Goal: Task Accomplishment & Management: Manage account settings

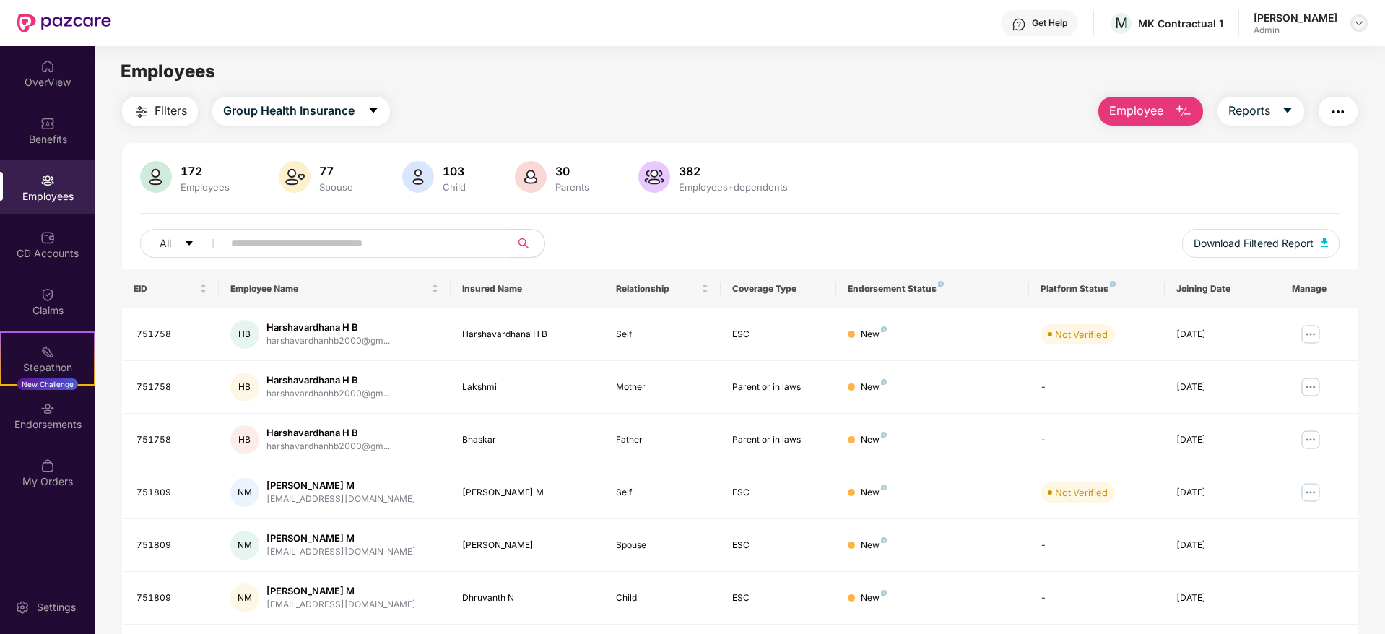
click at [1357, 24] on img at bounding box center [1360, 23] width 12 height 12
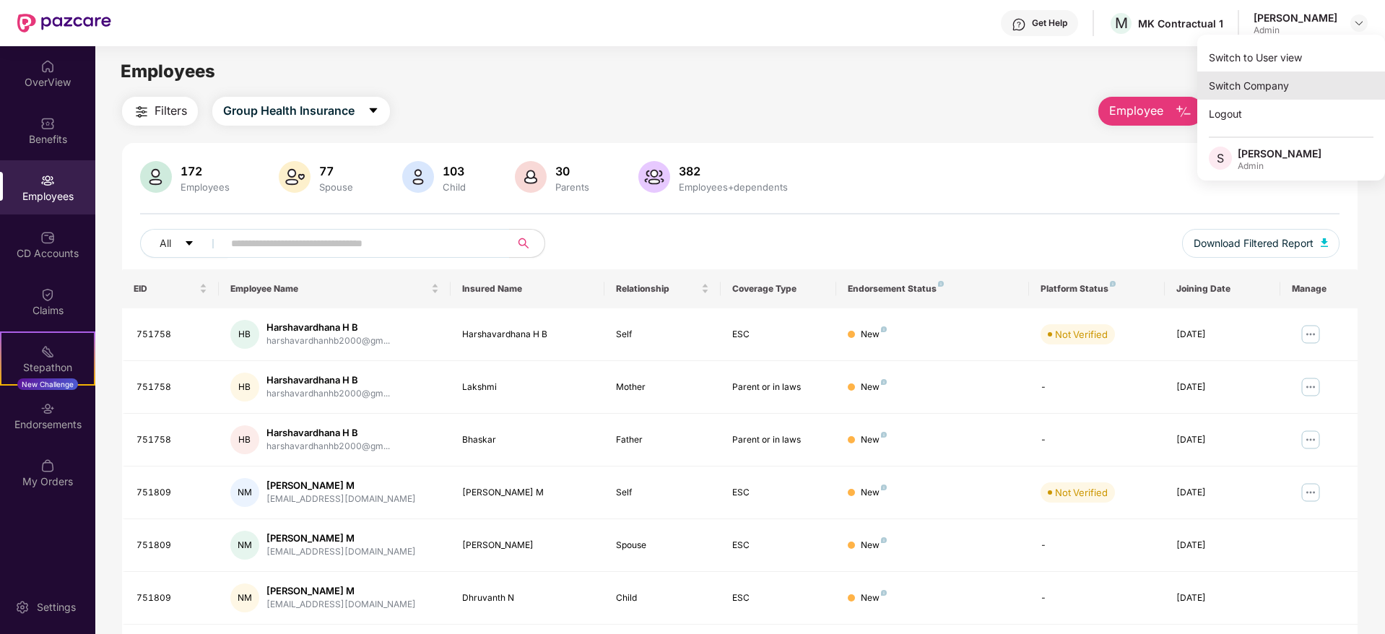
click at [1268, 84] on div "Switch Company" at bounding box center [1292, 86] width 188 height 28
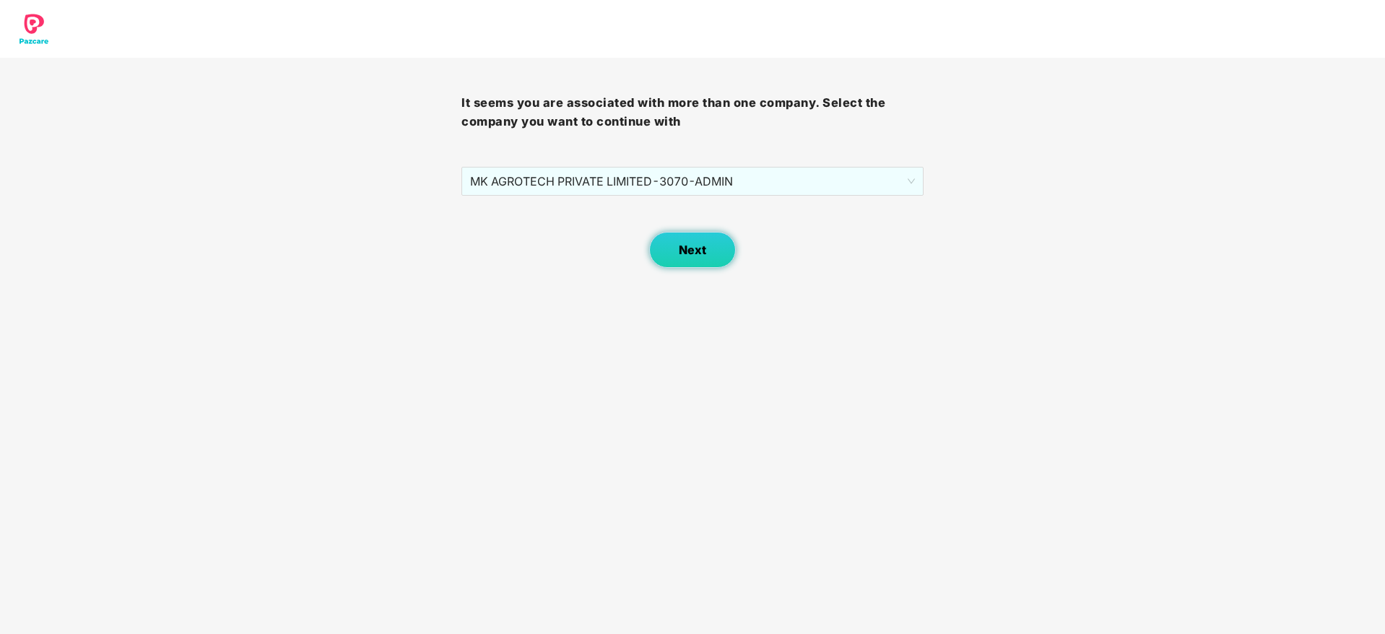
click at [689, 256] on span "Next" at bounding box center [692, 250] width 27 height 14
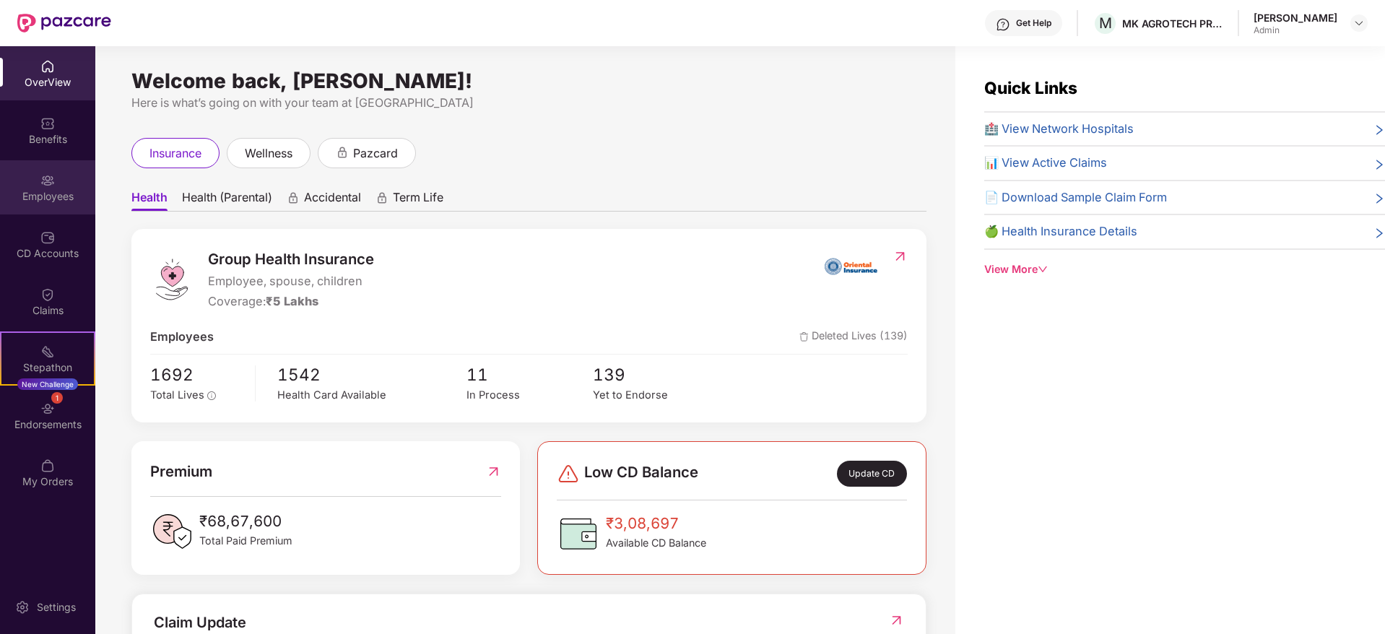
click at [38, 207] on div "Employees" at bounding box center [47, 187] width 95 height 54
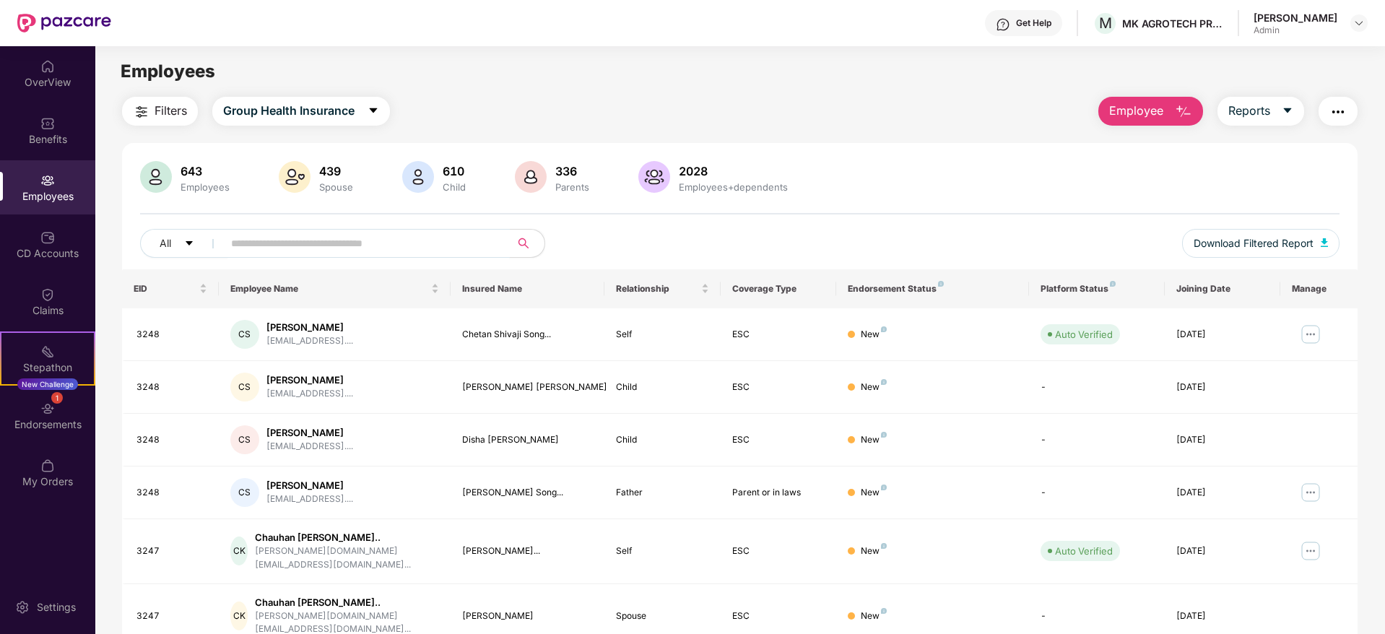
click at [455, 243] on input "text" at bounding box center [360, 244] width 259 height 22
paste input "********"
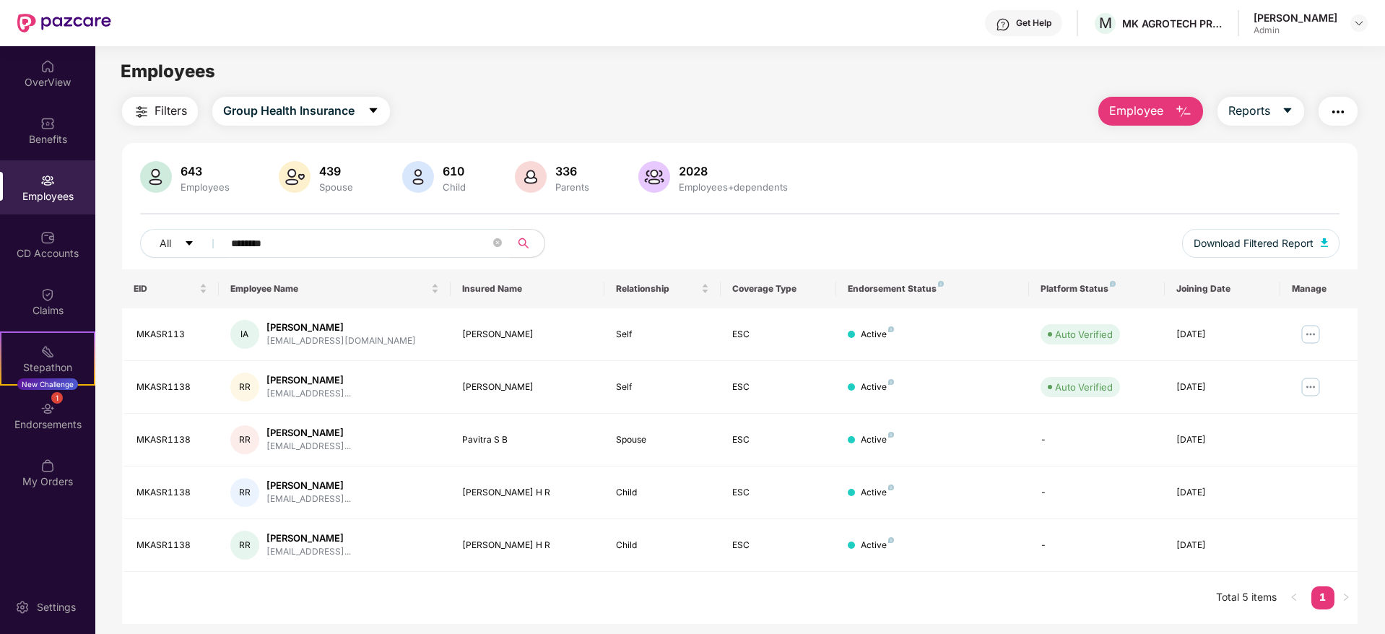
scroll to position [46, 0]
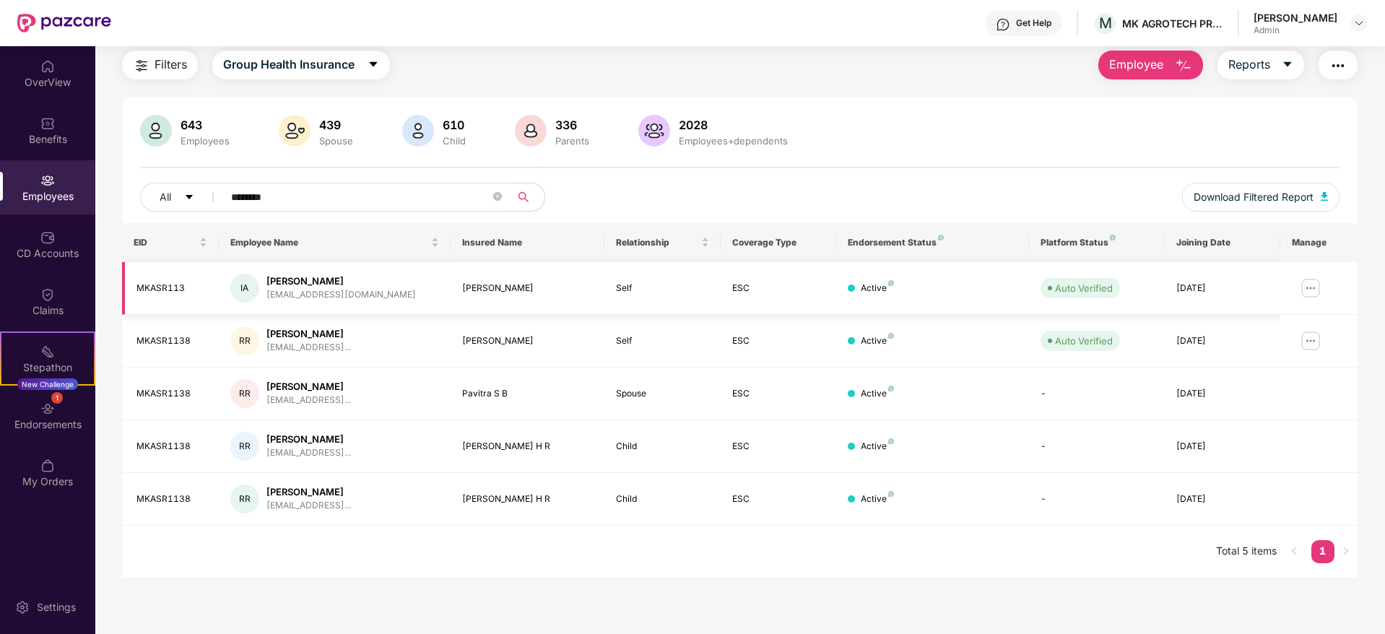
type input "********"
click at [1312, 293] on img at bounding box center [1310, 288] width 23 height 23
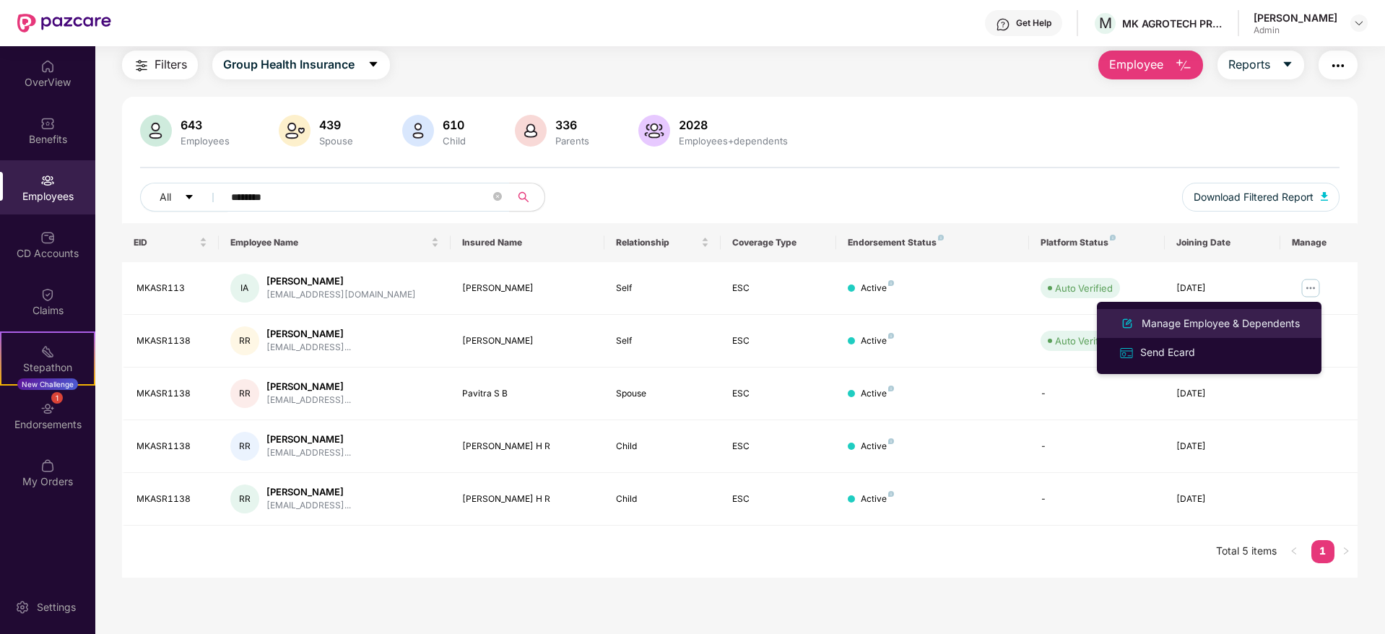
click at [1209, 323] on div "Manage Employee & Dependents" at bounding box center [1221, 324] width 164 height 16
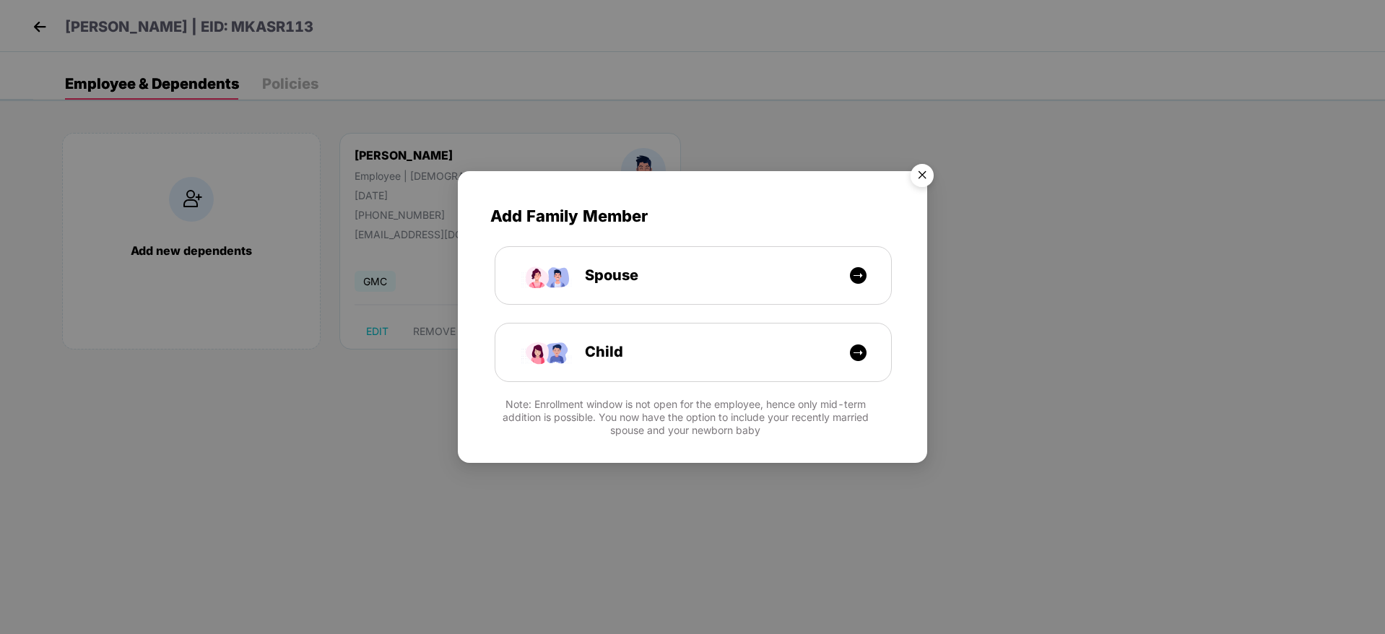
click at [927, 168] on img "Close" at bounding box center [922, 177] width 40 height 40
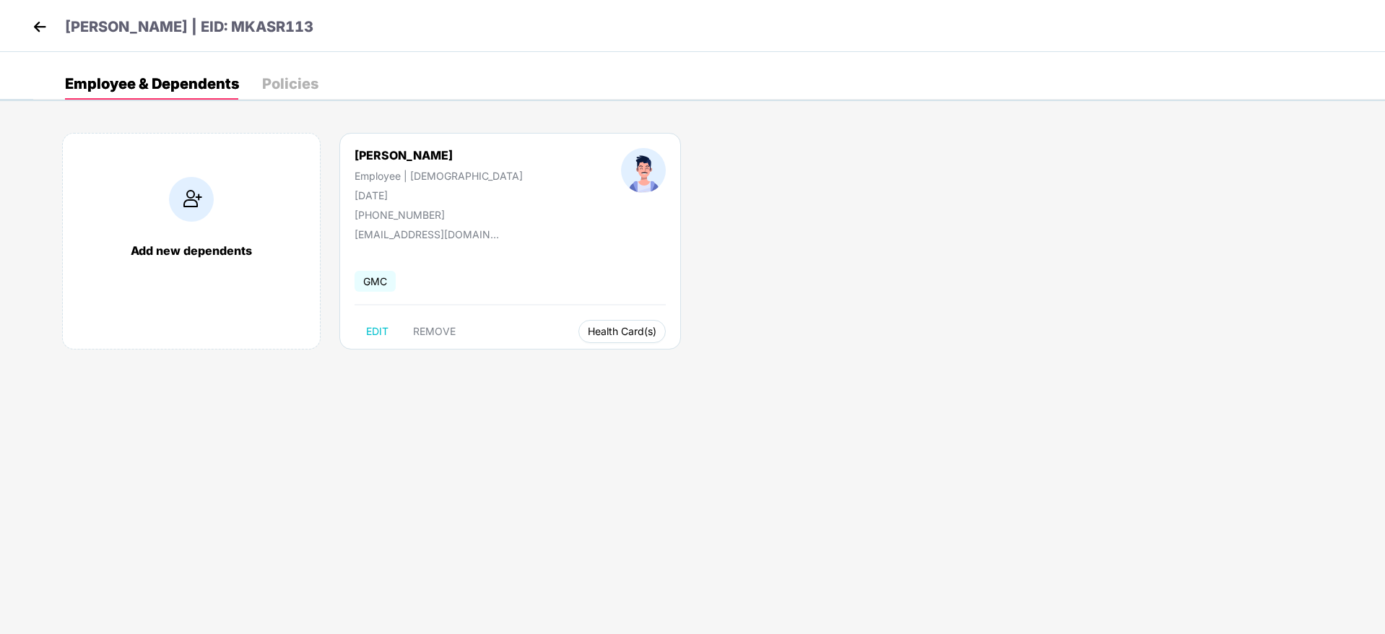
click at [588, 332] on span "Health Card(s)" at bounding box center [622, 331] width 69 height 7
click at [590, 363] on span "Health Insurance(ESC)" at bounding box center [568, 360] width 126 height 16
click at [40, 30] on img at bounding box center [40, 27] width 22 height 22
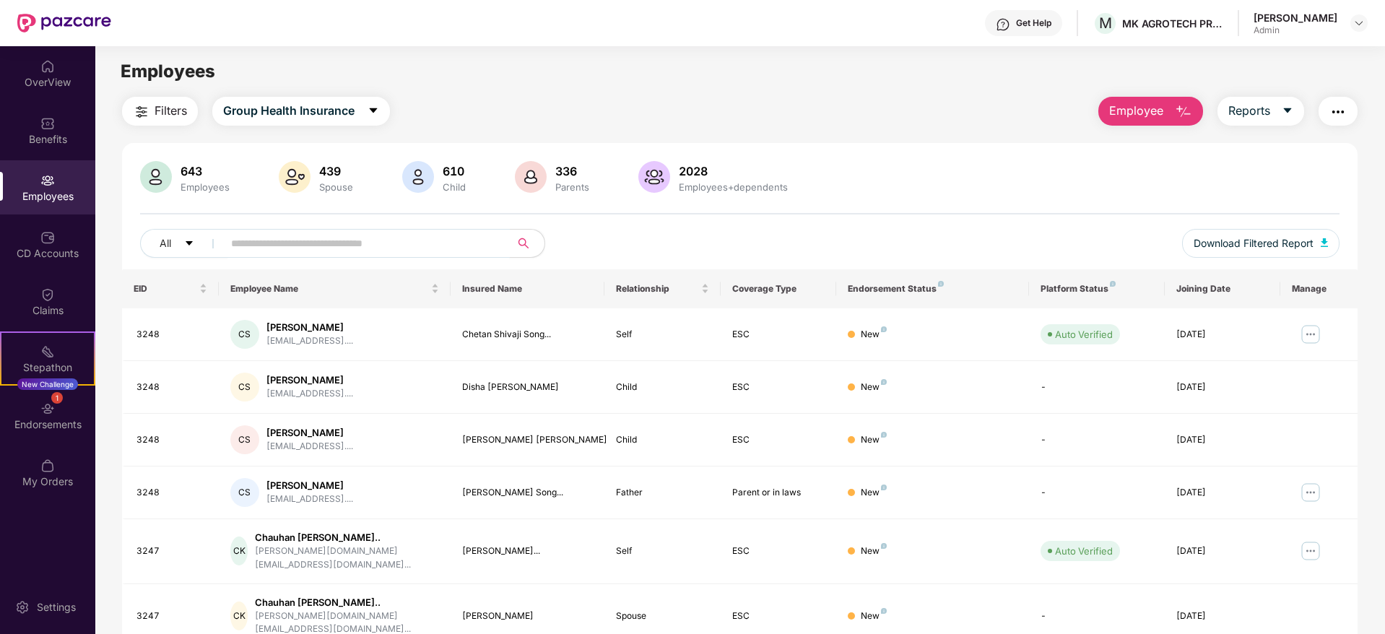
click at [425, 247] on input "text" at bounding box center [360, 244] width 259 height 22
paste input "*********"
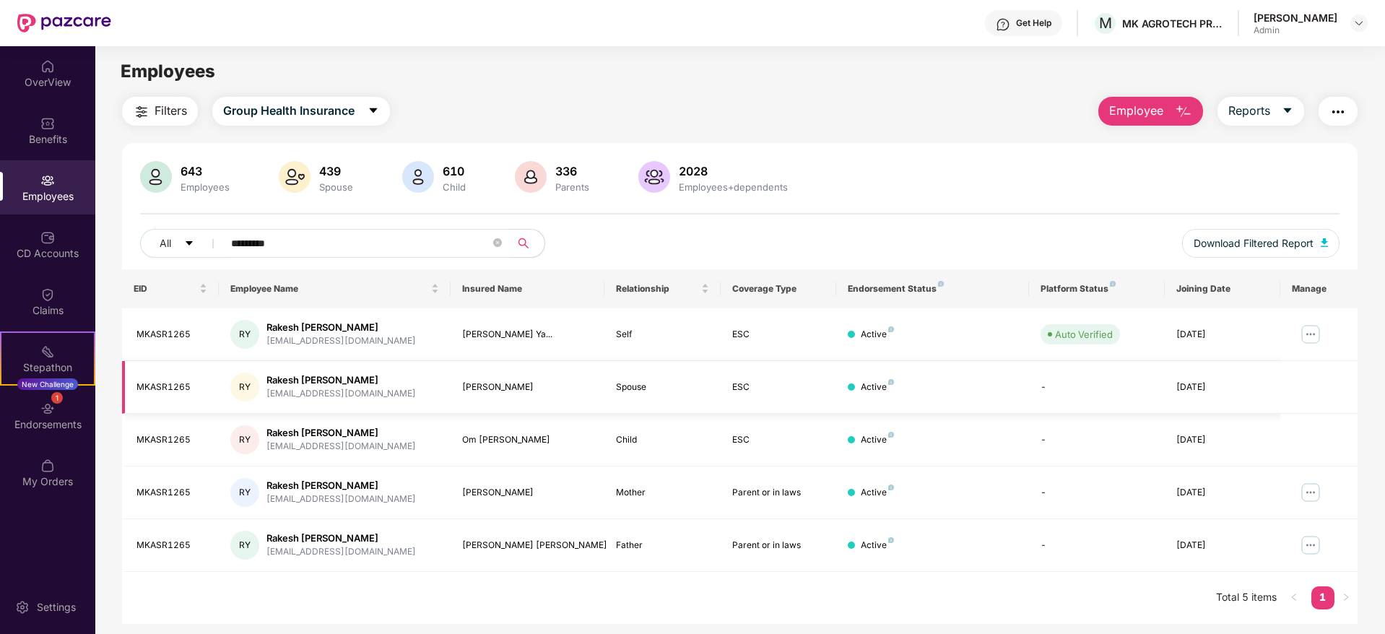
scroll to position [26, 0]
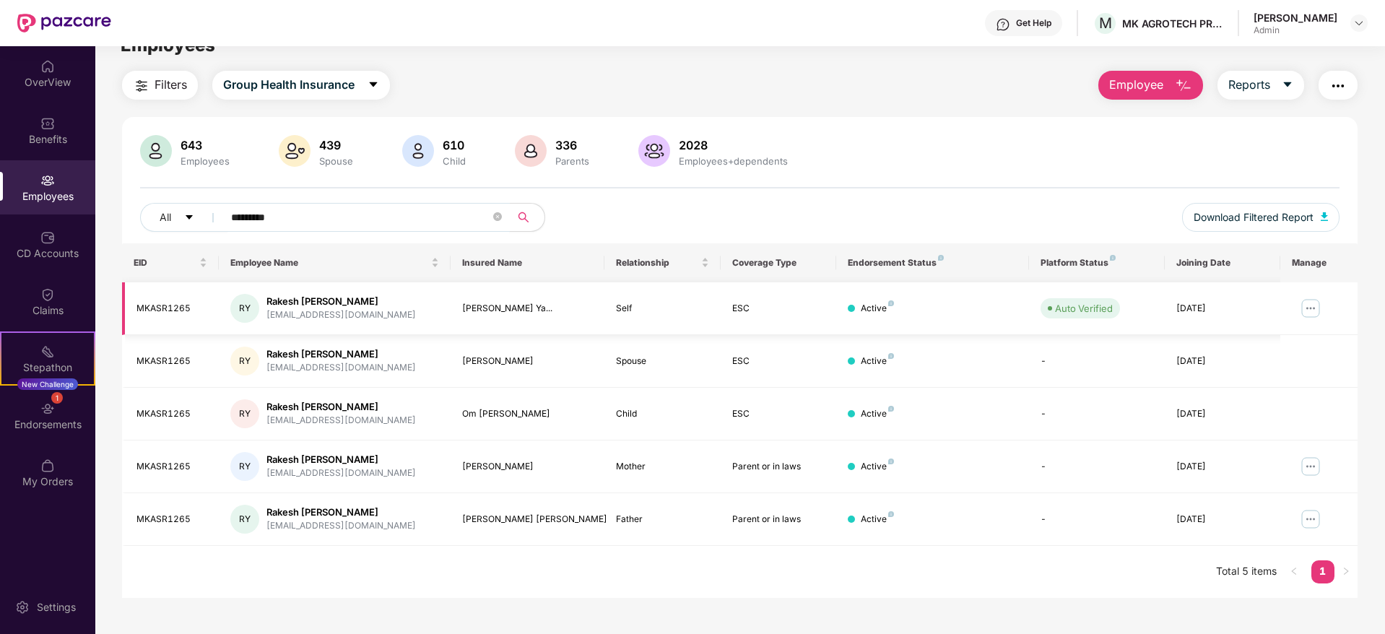
type input "*********"
click at [1312, 313] on img at bounding box center [1310, 308] width 23 height 23
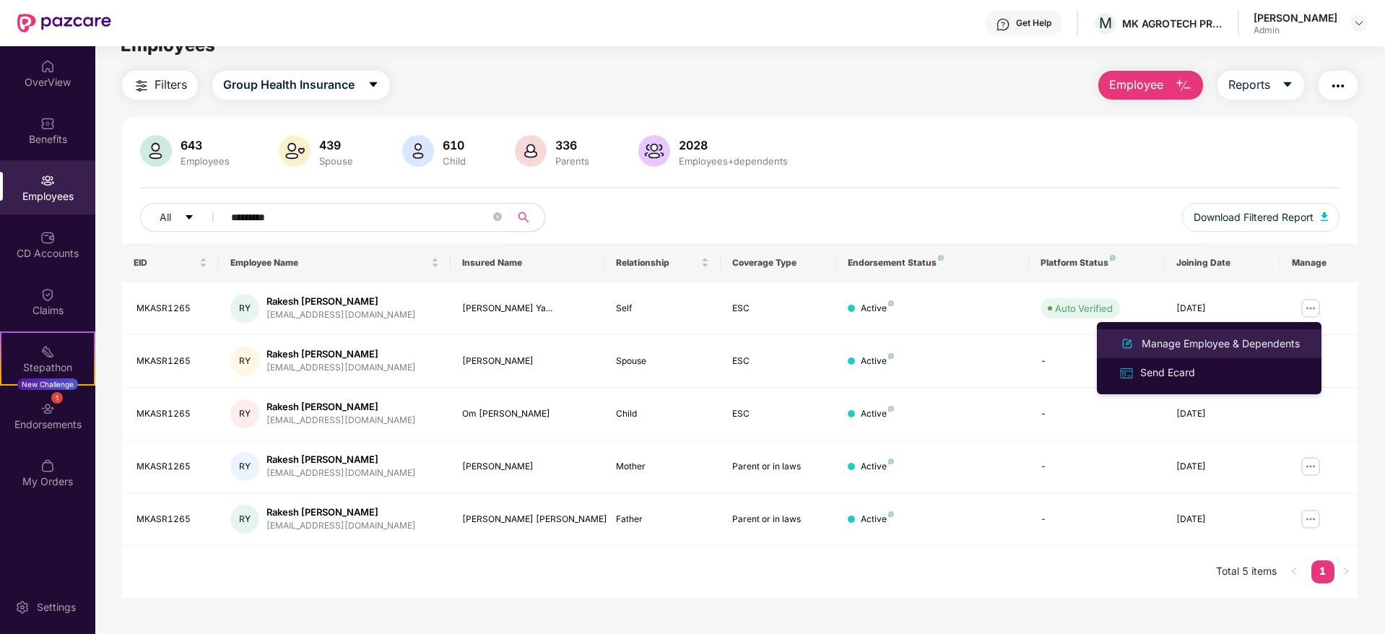
click at [1177, 337] on div "Manage Employee & Dependents" at bounding box center [1221, 344] width 164 height 16
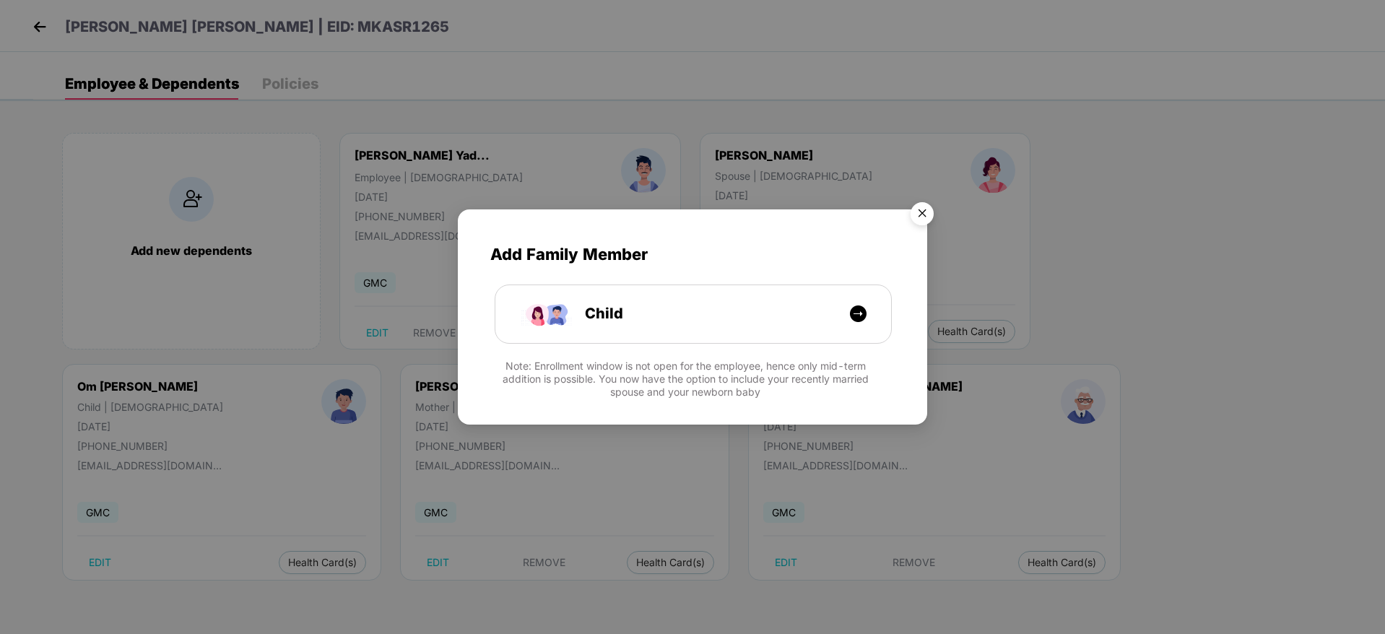
click at [926, 206] on img "Close" at bounding box center [922, 216] width 40 height 40
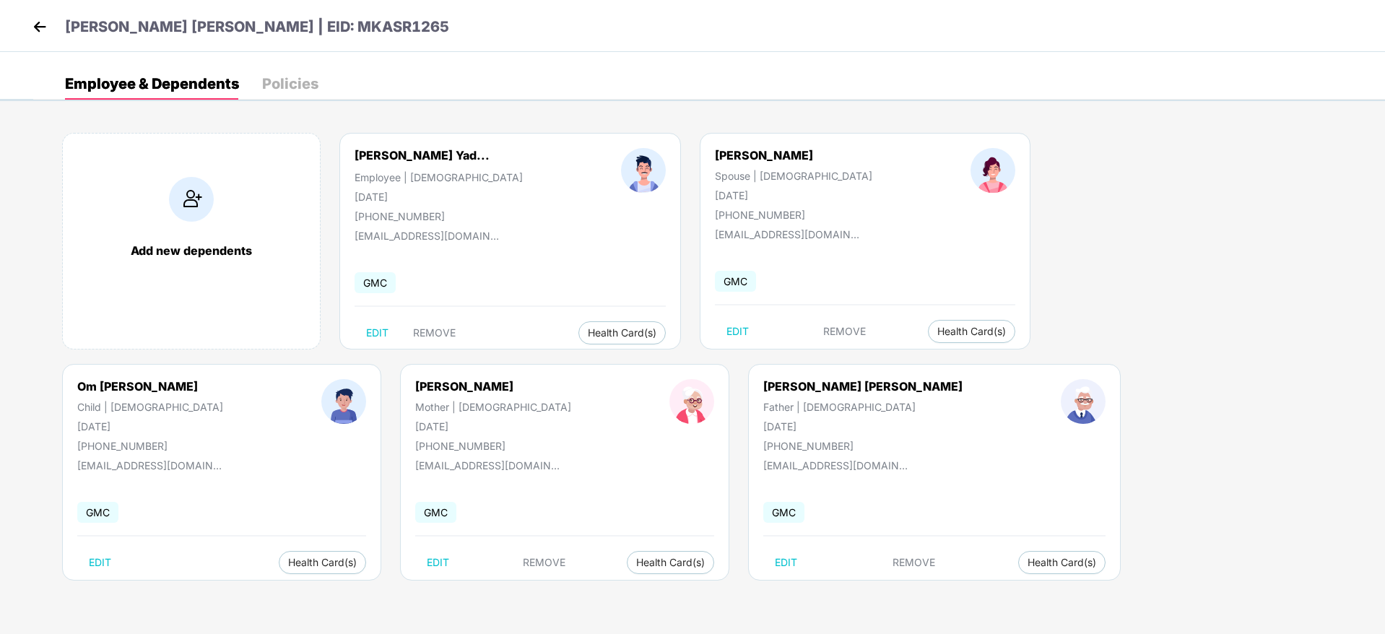
click at [1199, 400] on div "Add new dependents Rakesh Shivsahay Yad... Employee | [DEMOGRAPHIC_DATA] [DATE]…" at bounding box center [709, 364] width 1352 height 506
click at [772, 426] on div "Add new dependents Rakesh Shivsahay Yad... Employee | [DEMOGRAPHIC_DATA] [DATE]…" at bounding box center [709, 364] width 1352 height 506
click at [641, 367] on span "Health Insurance(ESC)" at bounding box center [621, 362] width 126 height 16
click at [40, 27] on img at bounding box center [40, 27] width 22 height 22
